Goal: Register for event/course

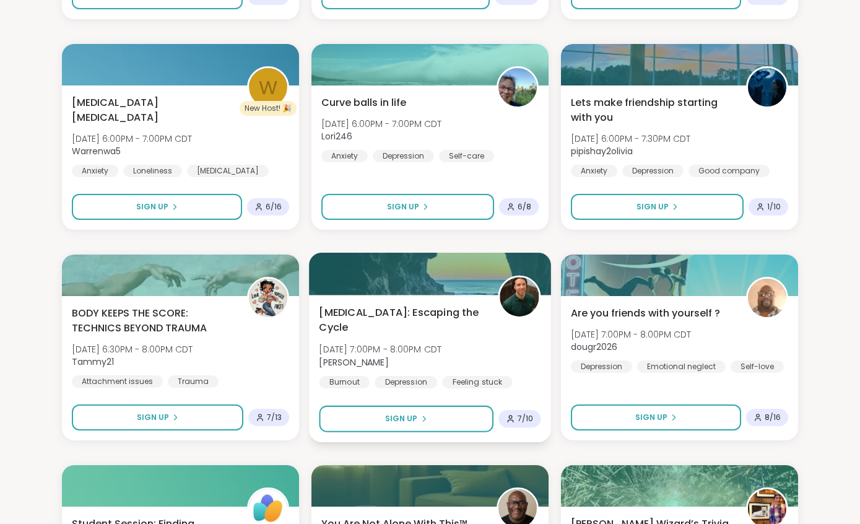
scroll to position [1807, 0]
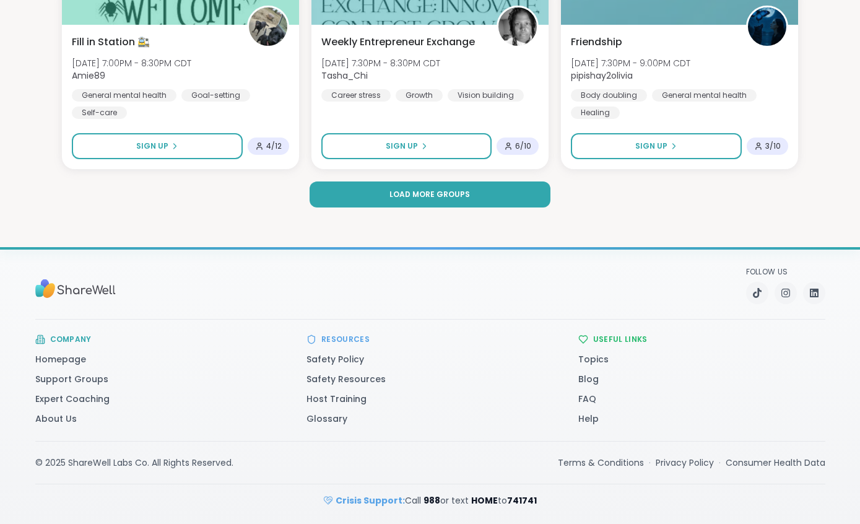
drag, startPoint x: 377, startPoint y: 346, endPoint x: 393, endPoint y: 346, distance: 16.7
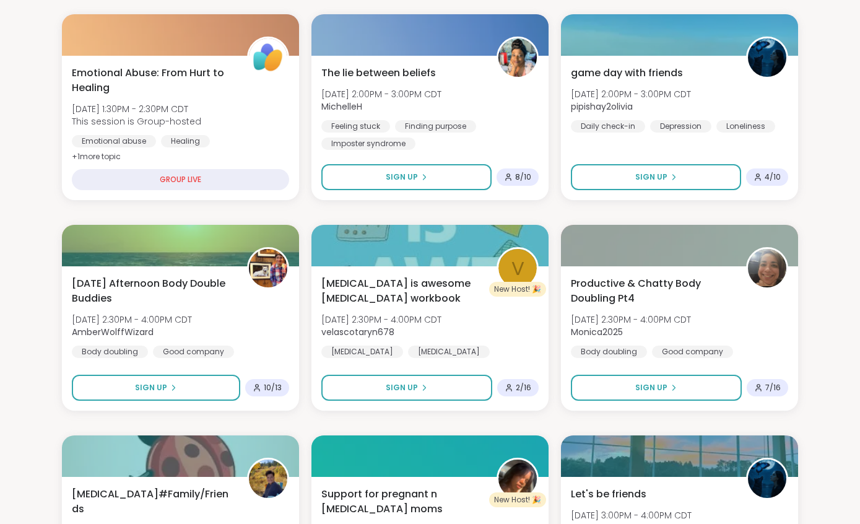
scroll to position [558, 0]
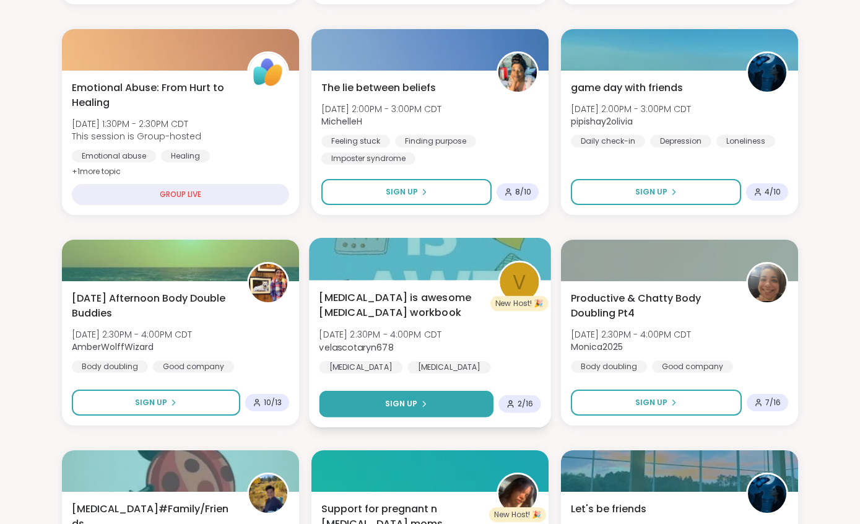
click at [445, 412] on button "Sign Up" at bounding box center [406, 404] width 175 height 27
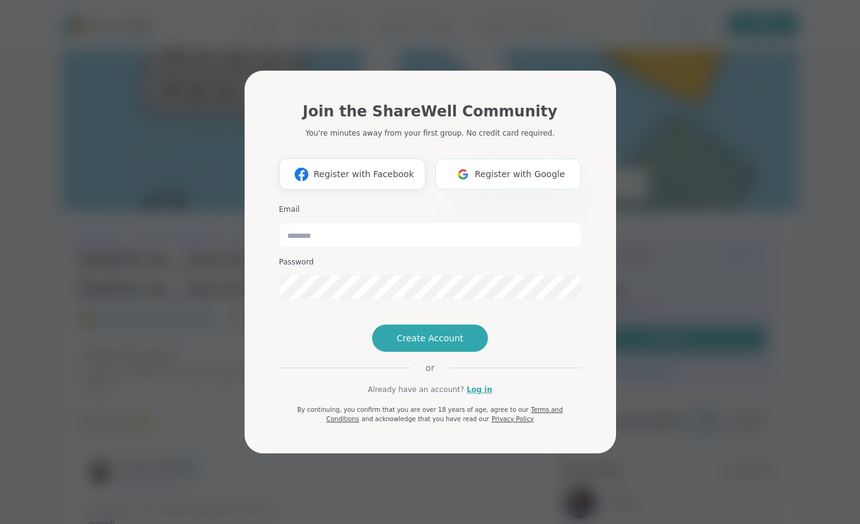
click at [525, 168] on span "Register with Google" at bounding box center [520, 174] width 90 height 13
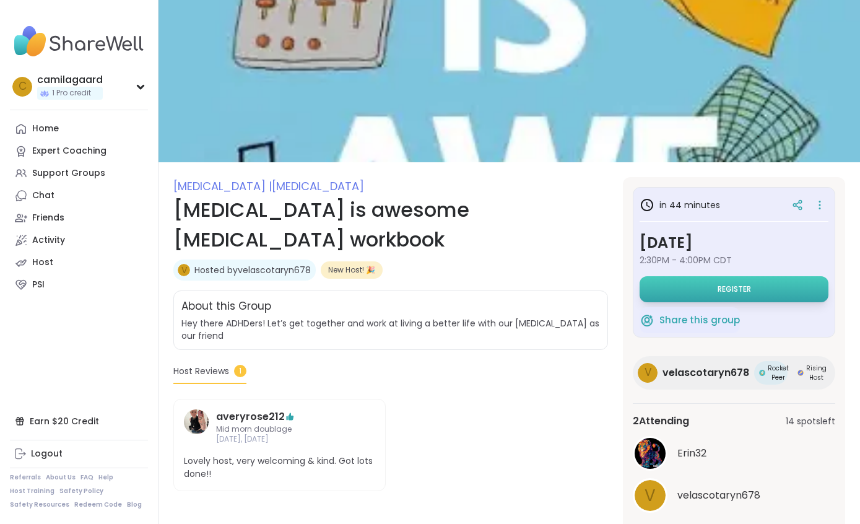
click at [764, 283] on button "Register" at bounding box center [734, 289] width 189 height 26
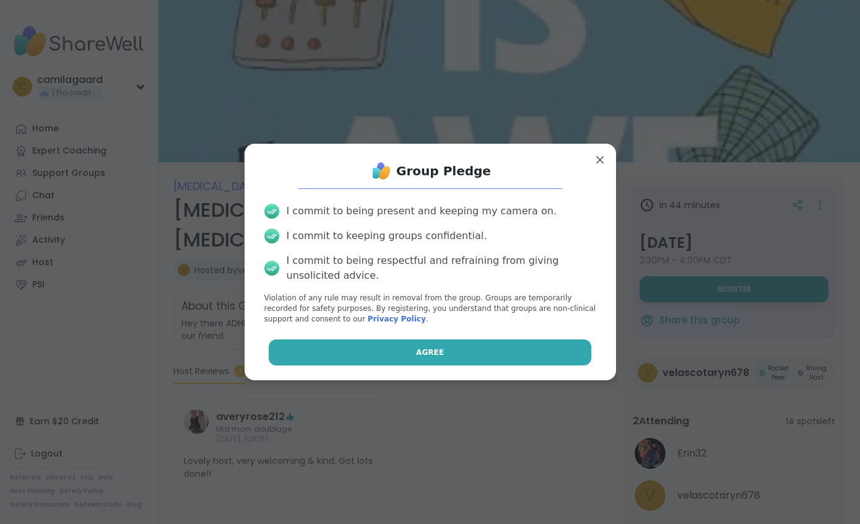
click at [569, 354] on button "Agree" at bounding box center [430, 352] width 323 height 26
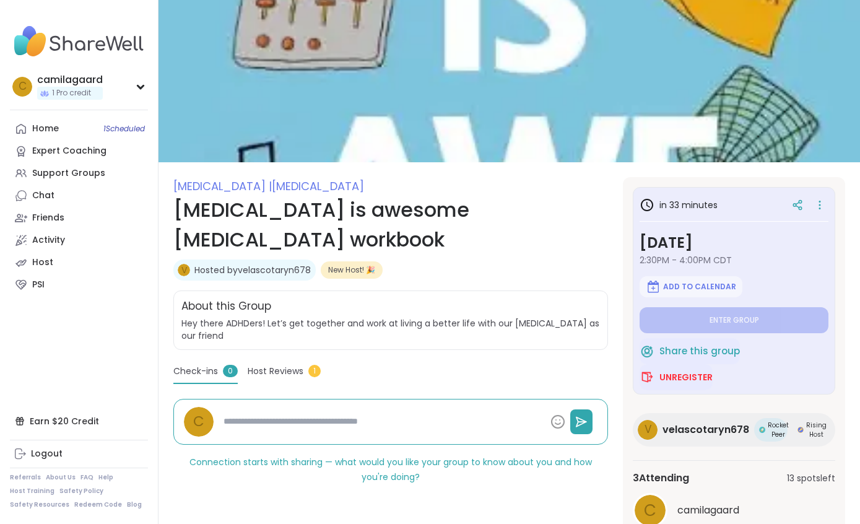
type textarea "*"
